Goal: Information Seeking & Learning: Learn about a topic

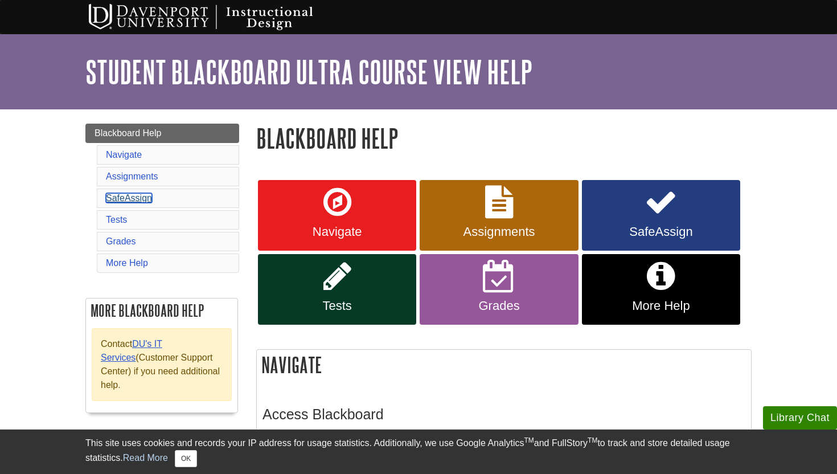
click at [149, 202] on link "SafeAssign" at bounding box center [129, 198] width 46 height 10
click at [129, 240] on link "Grades" at bounding box center [121, 241] width 30 height 10
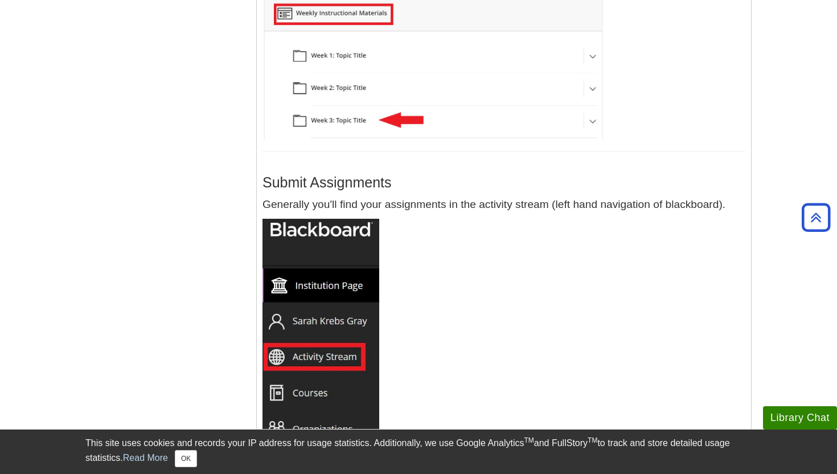
scroll to position [1420, 0]
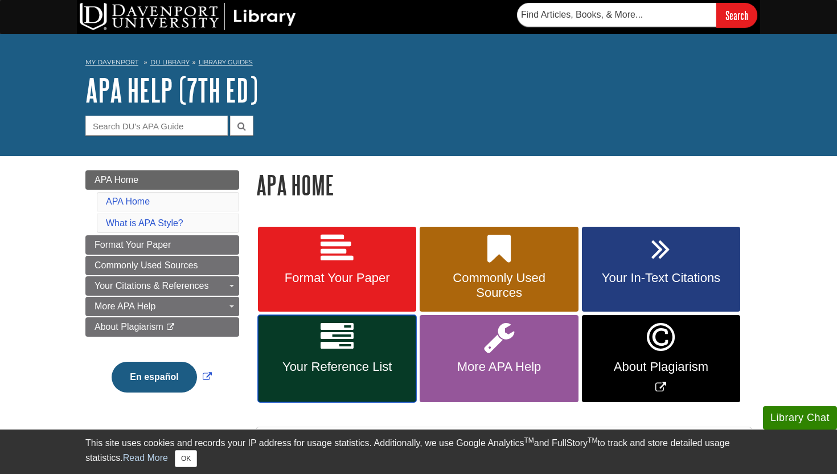
click at [318, 363] on span "Your Reference List" at bounding box center [336, 366] width 141 height 15
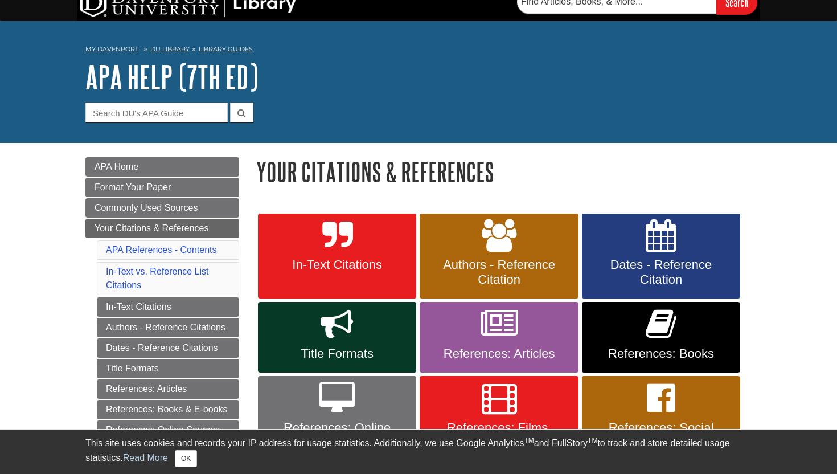
scroll to position [16, 0]
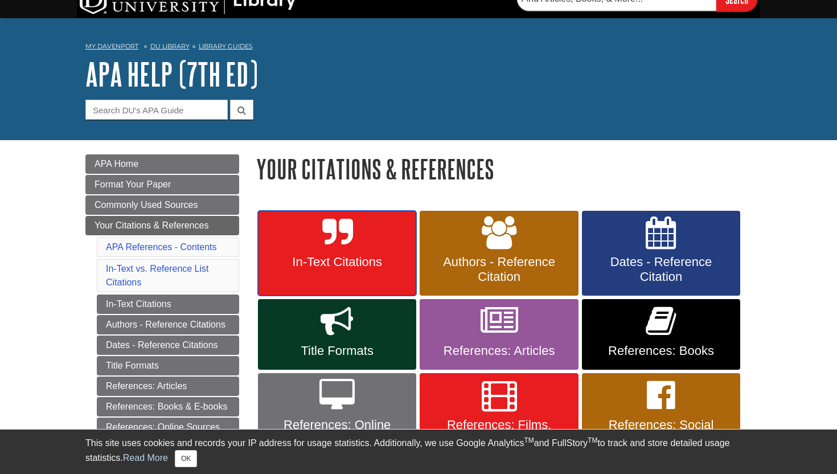
click at [326, 253] on link "In-Text Citations" at bounding box center [337, 253] width 158 height 85
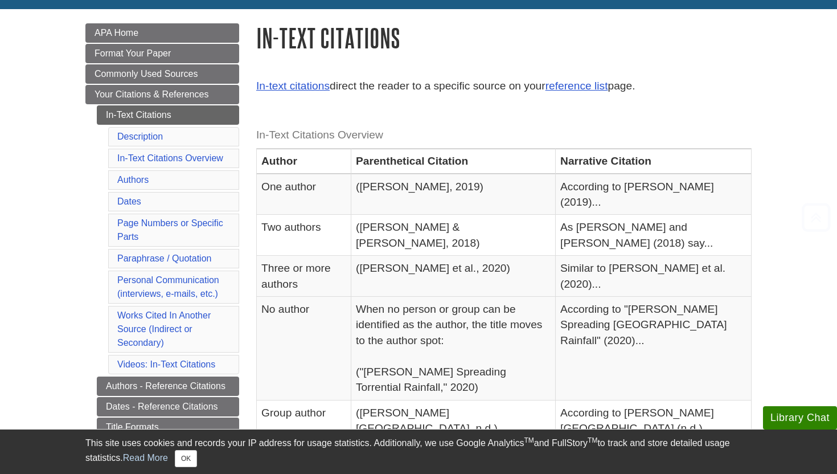
scroll to position [149, 0]
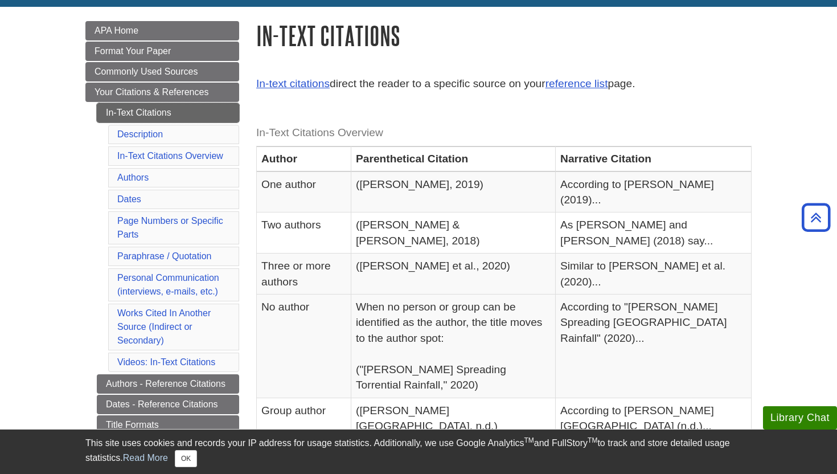
click at [149, 112] on link "In-Text Citations" at bounding box center [168, 112] width 142 height 19
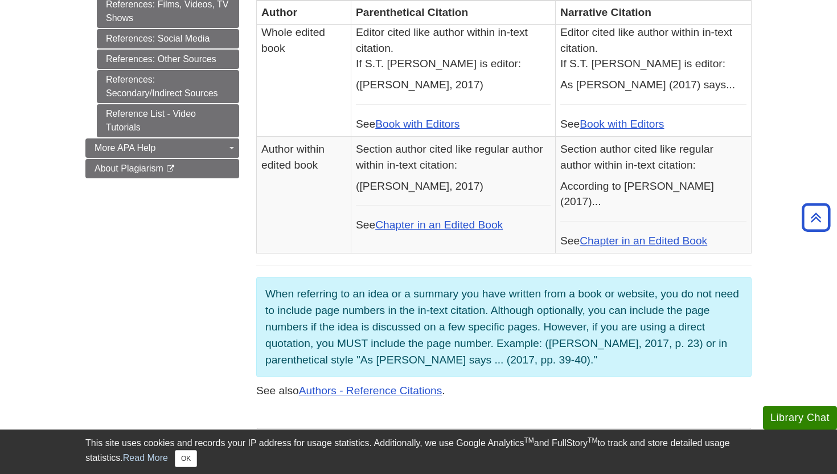
scroll to position [676, 0]
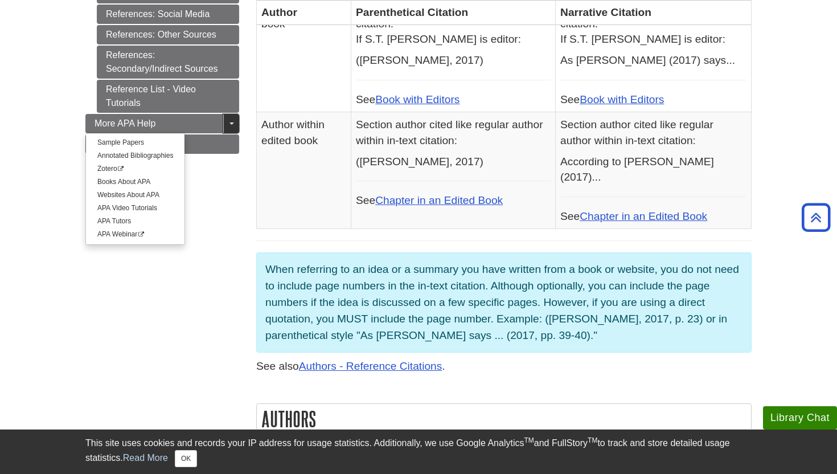
click at [232, 125] on span "Guide Page Menu" at bounding box center [231, 123] width 5 height 2
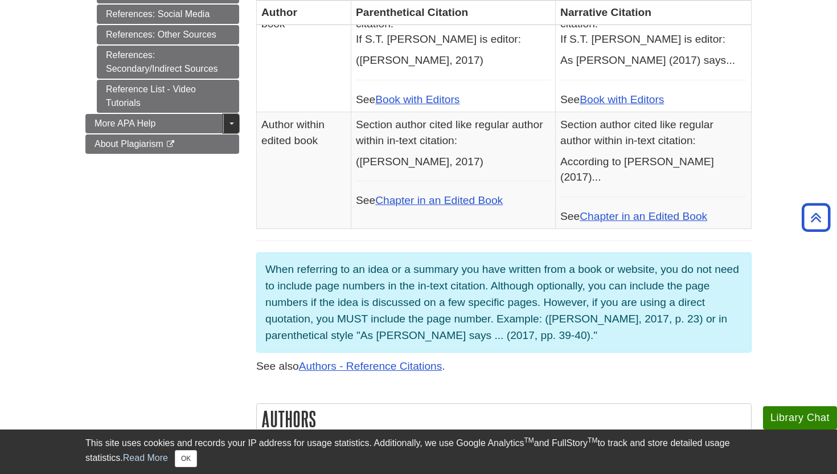
click at [232, 125] on span "Guide Page Menu" at bounding box center [231, 123] width 5 height 2
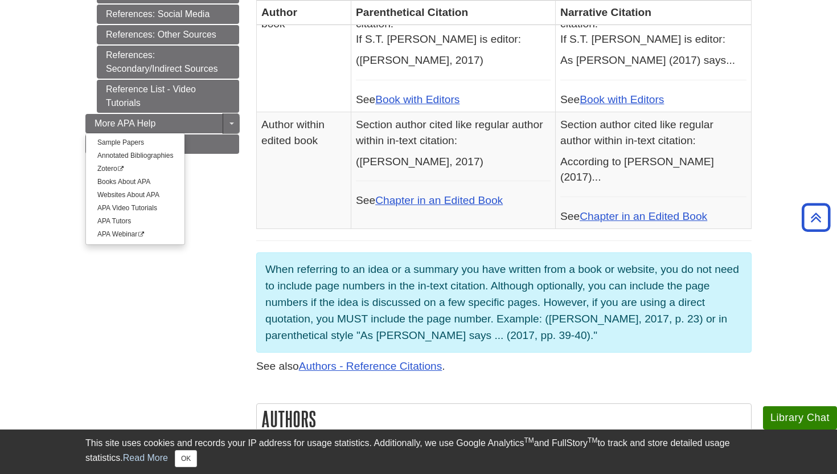
scroll to position [0, 0]
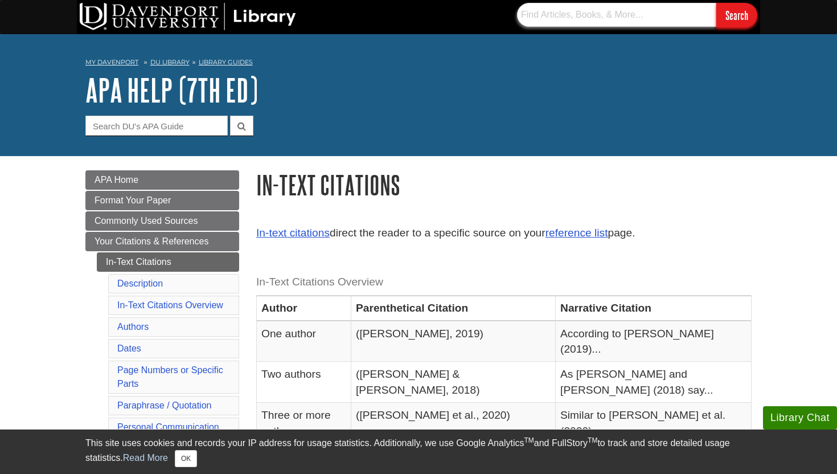
click at [605, 7] on input "text" at bounding box center [616, 15] width 199 height 24
click at [160, 122] on input "Guide Search Terms" at bounding box center [156, 126] width 142 height 20
type input "powerpoint"
click at [230, 116] on button "submit" at bounding box center [241, 126] width 23 height 20
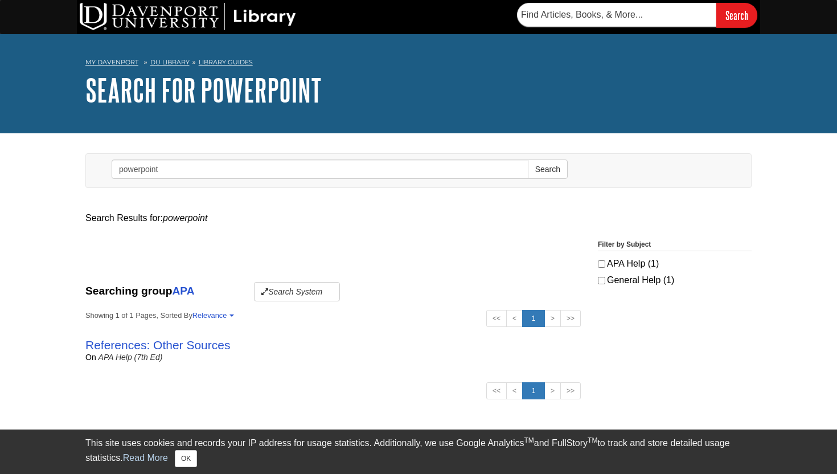
scroll to position [34, 0]
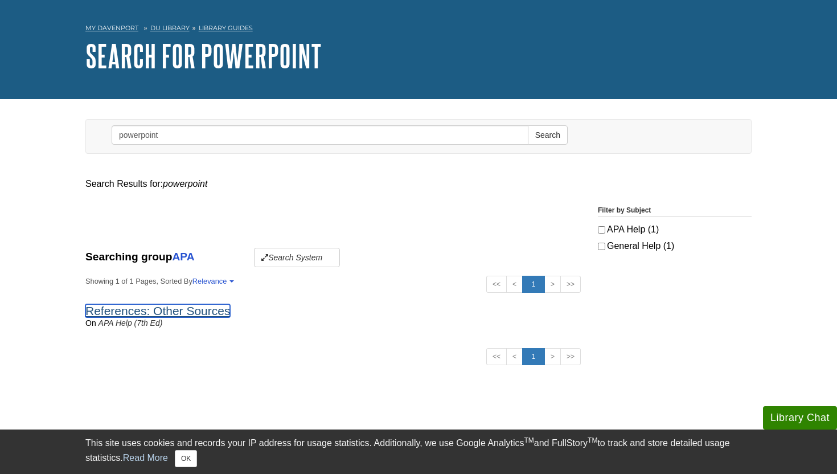
click at [150, 310] on link "References: Other Sources" at bounding box center [157, 310] width 145 height 13
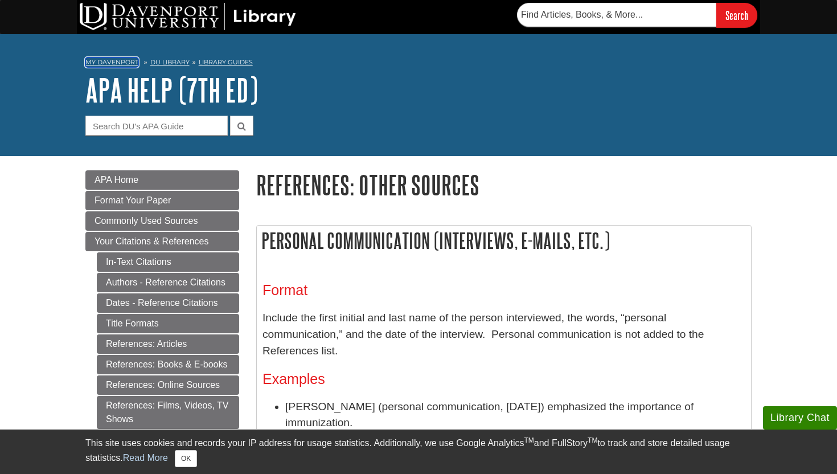
click at [114, 61] on link "My Davenport" at bounding box center [111, 62] width 53 height 10
click at [167, 61] on link "DU Library" at bounding box center [169, 62] width 39 height 8
